Goal: Task Accomplishment & Management: Complete application form

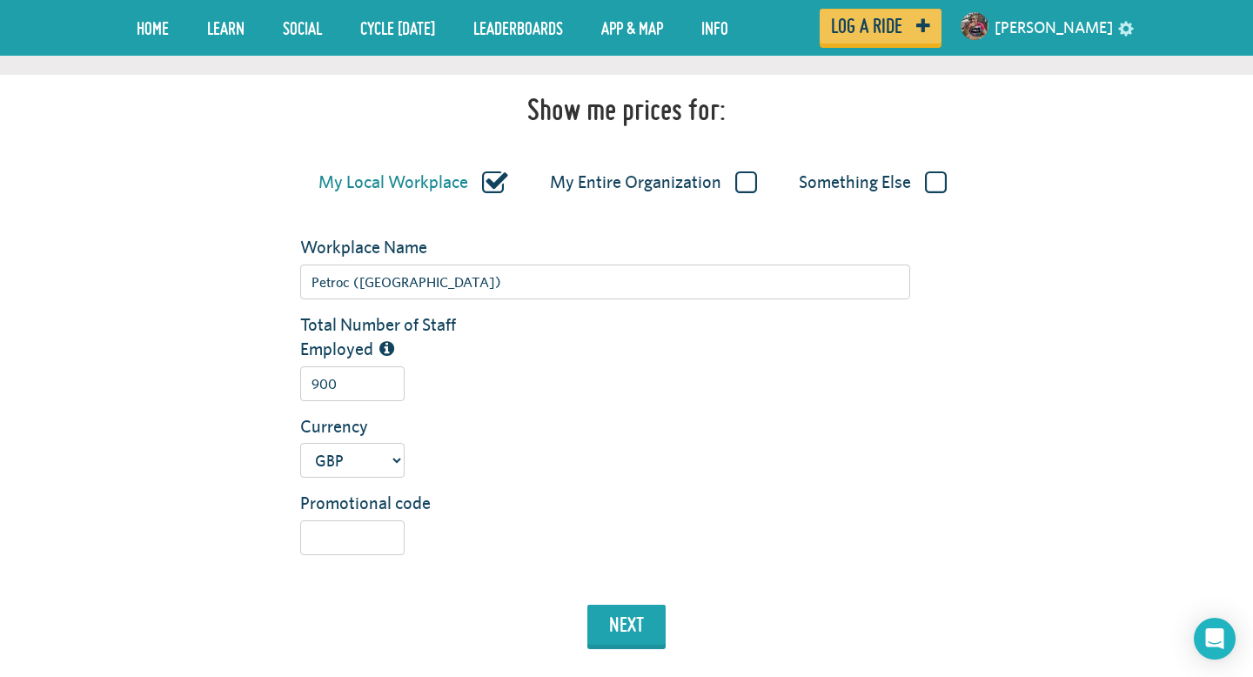
scroll to position [271, 0]
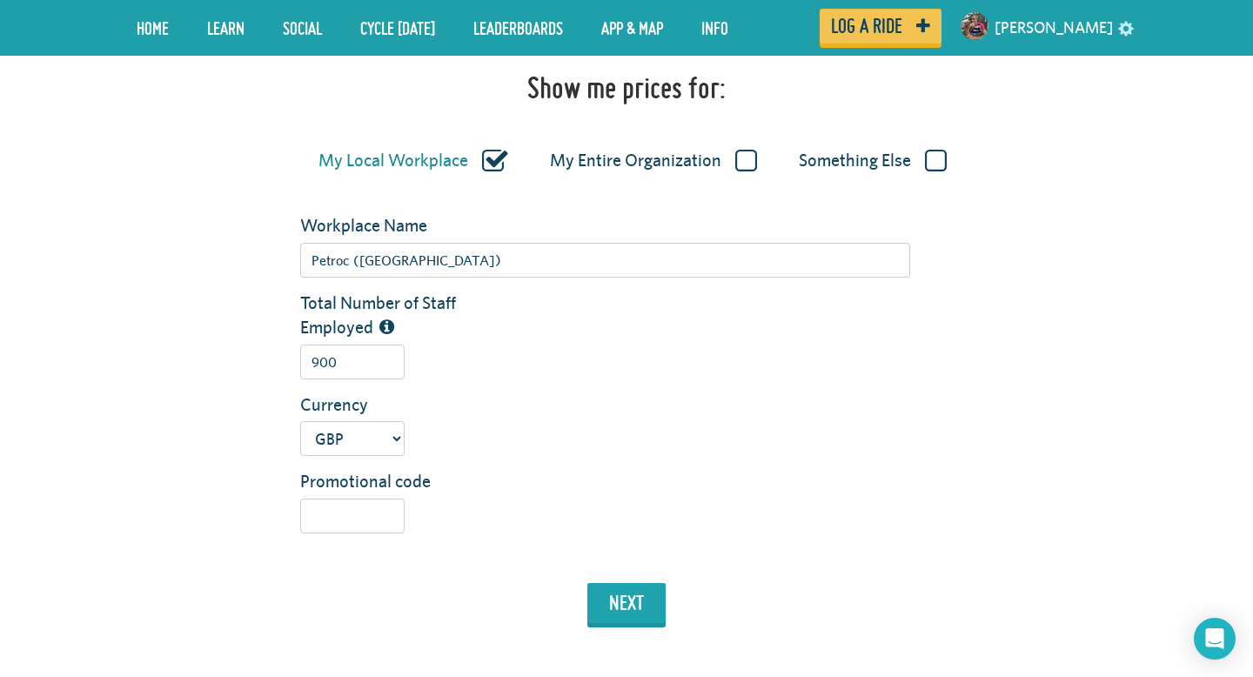
scroll to position [299, 0]
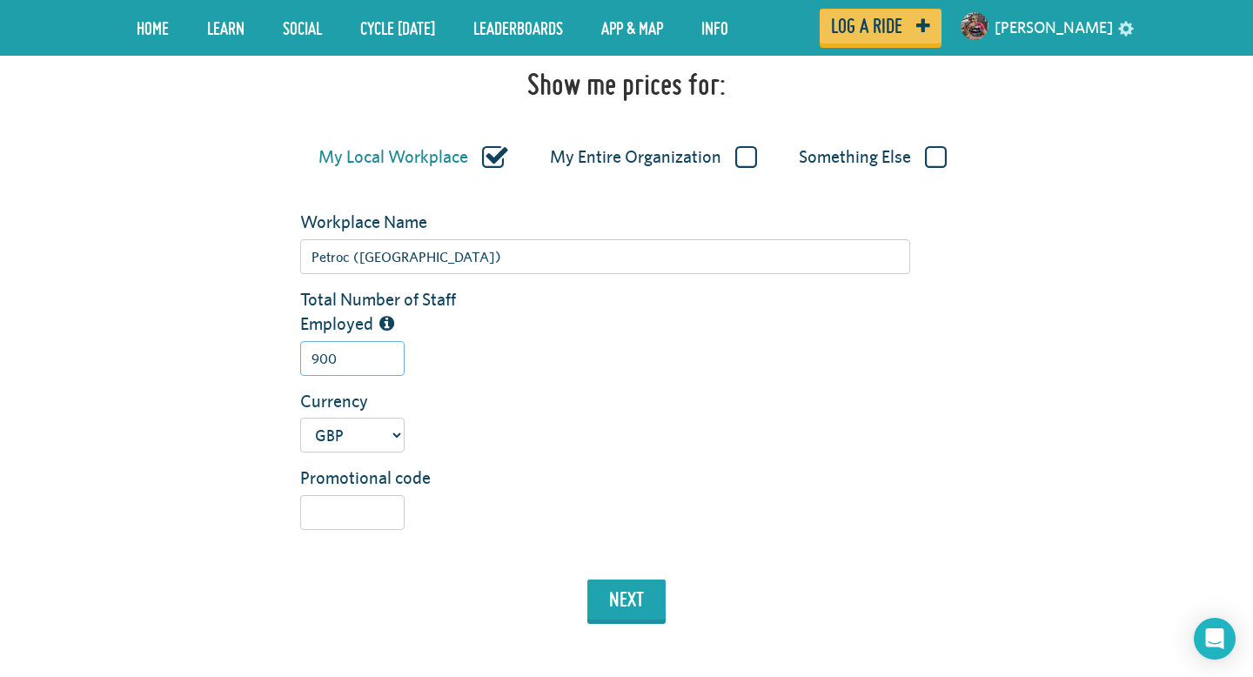
click at [356, 359] on input "900" at bounding box center [352, 358] width 104 height 35
click at [620, 587] on button "next" at bounding box center [626, 599] width 78 height 40
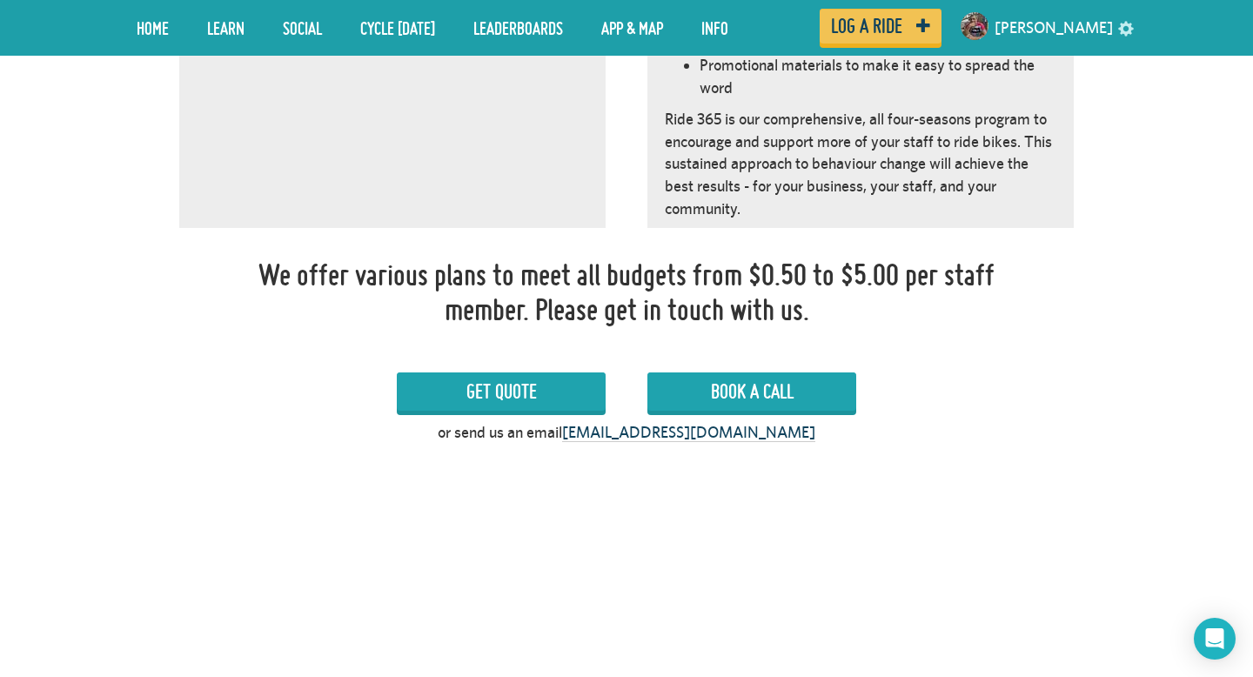
scroll to position [1273, 0]
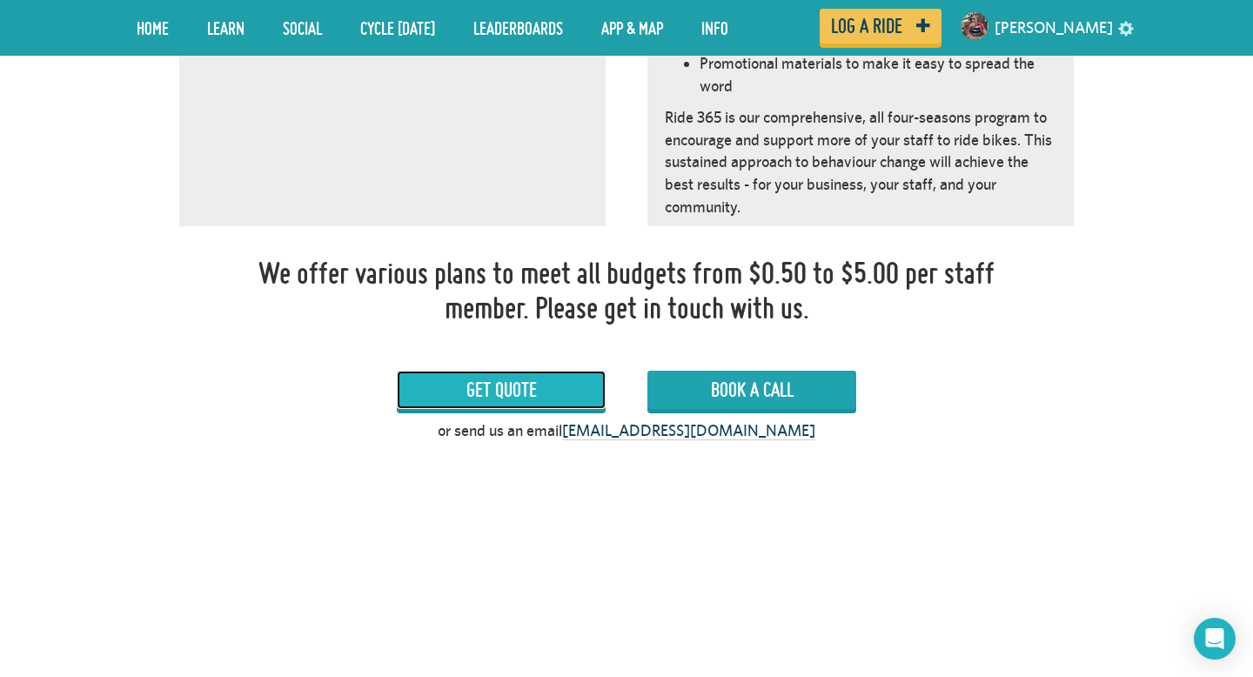
click at [514, 385] on link "Get Quote" at bounding box center [501, 390] width 209 height 38
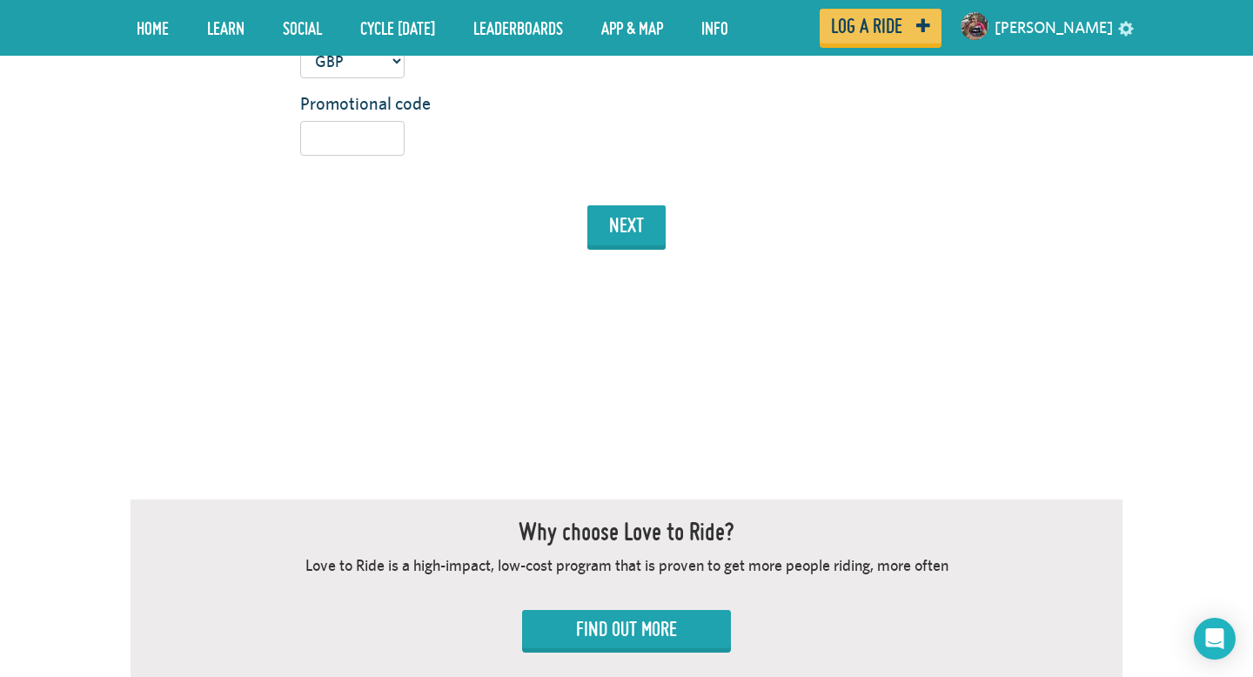
scroll to position [686, 0]
